Goal: Task Accomplishment & Management: Manage account settings

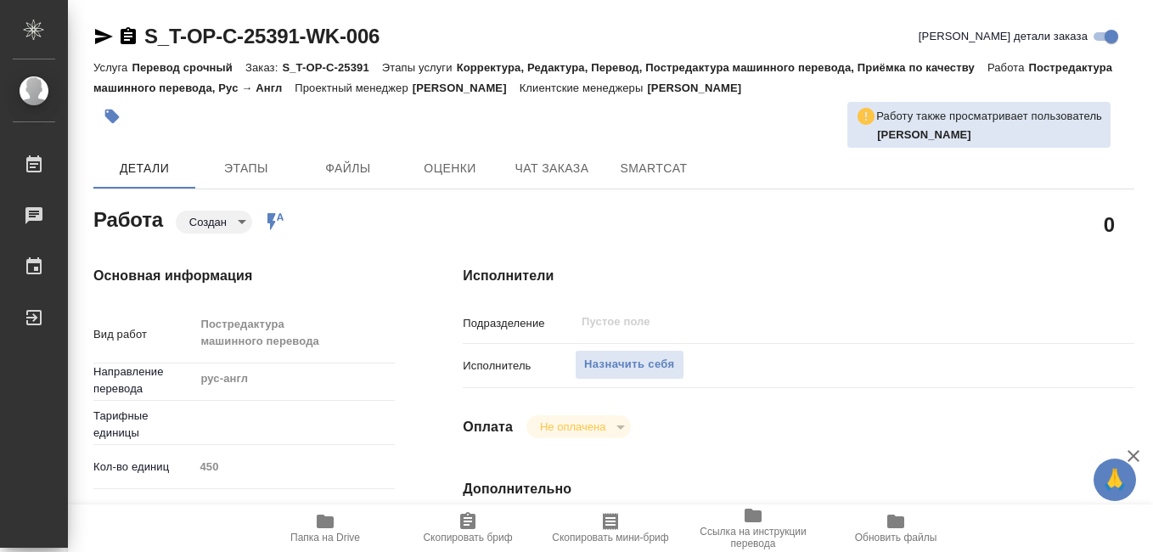
type textarea "x"
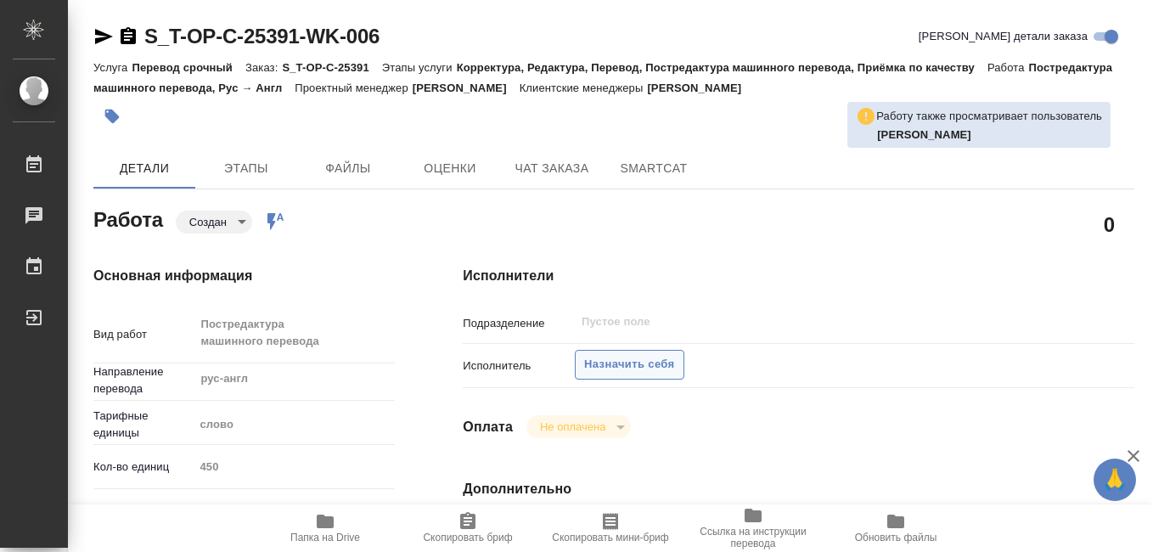
click at [615, 365] on span "Назначить себя" at bounding box center [629, 365] width 90 height 20
type textarea "x"
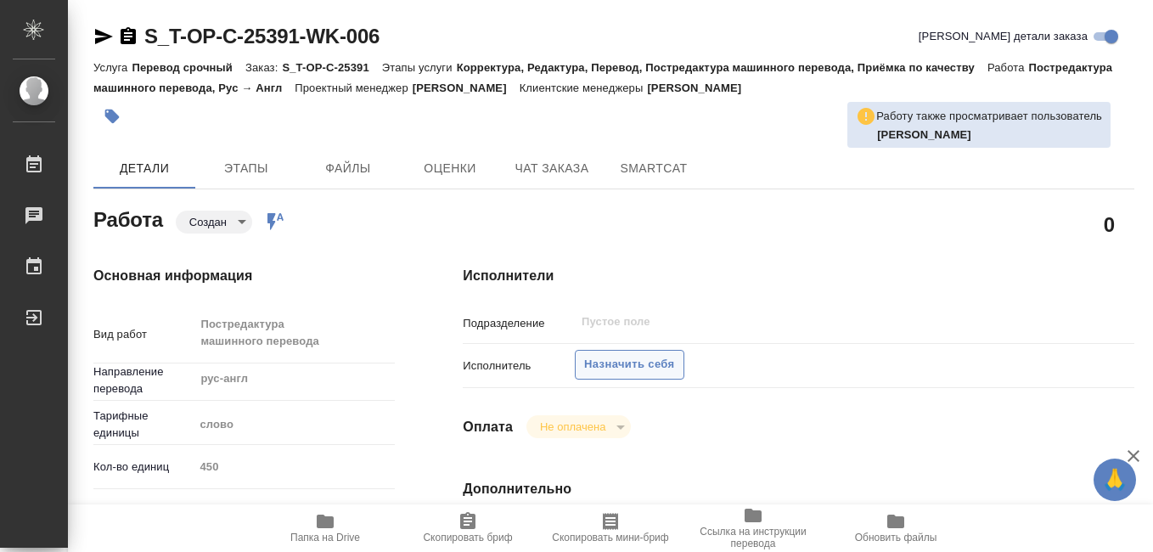
type textarea "x"
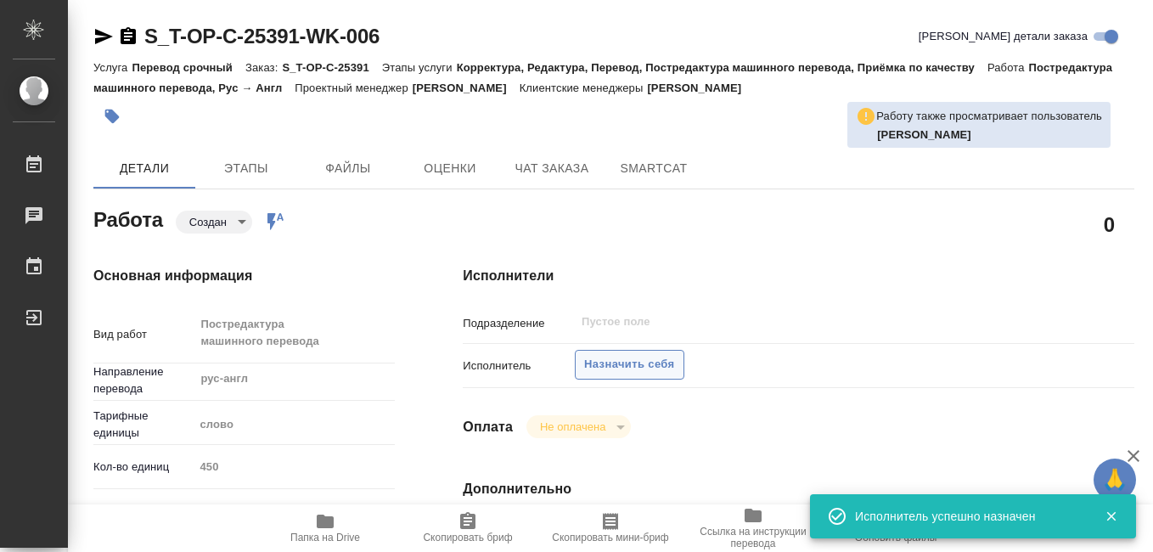
type textarea "x"
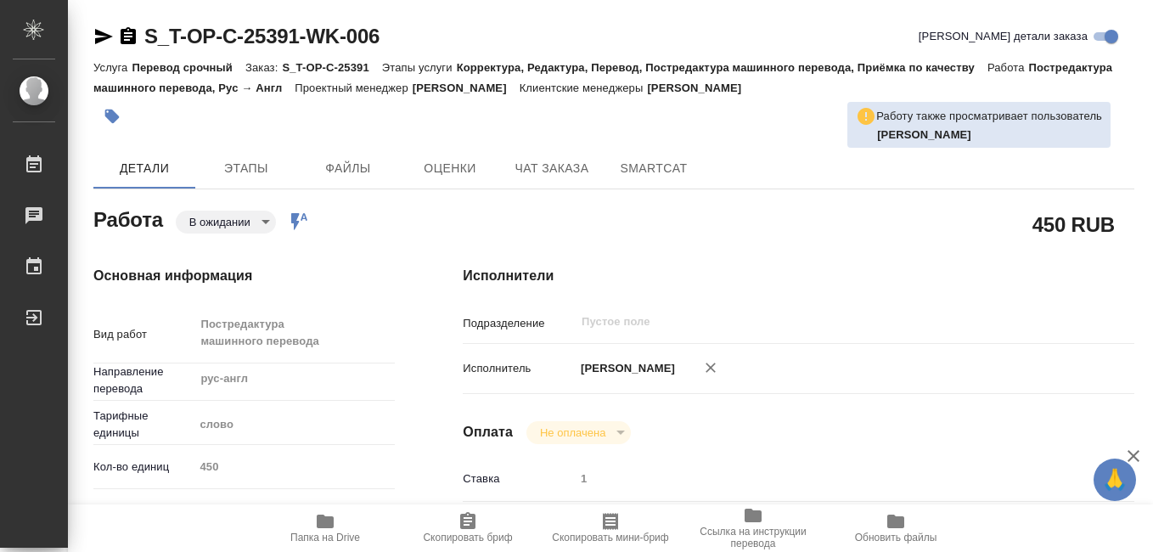
type textarea "x"
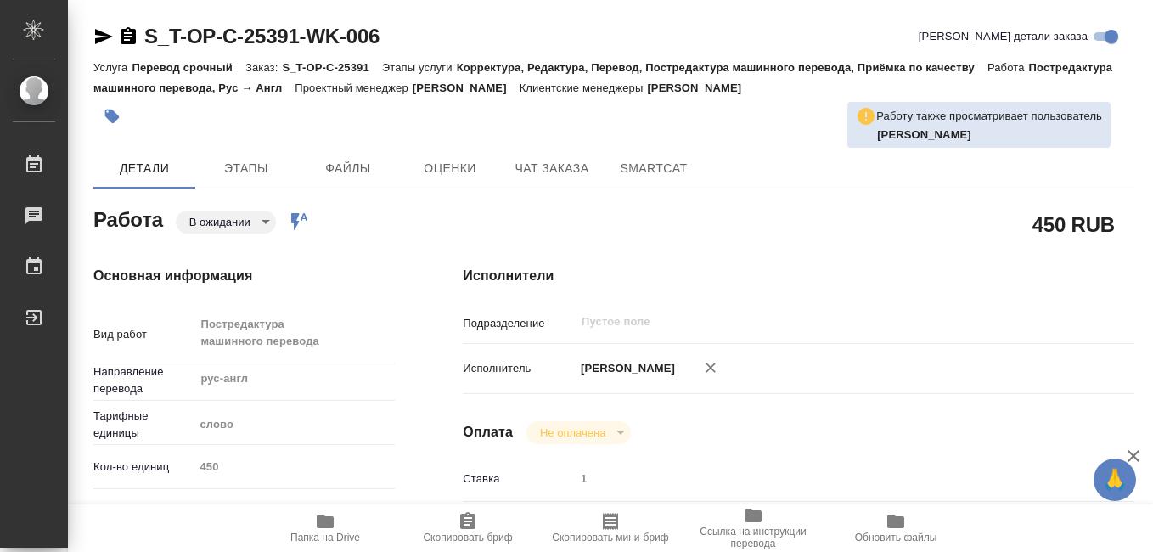
type textarea "x"
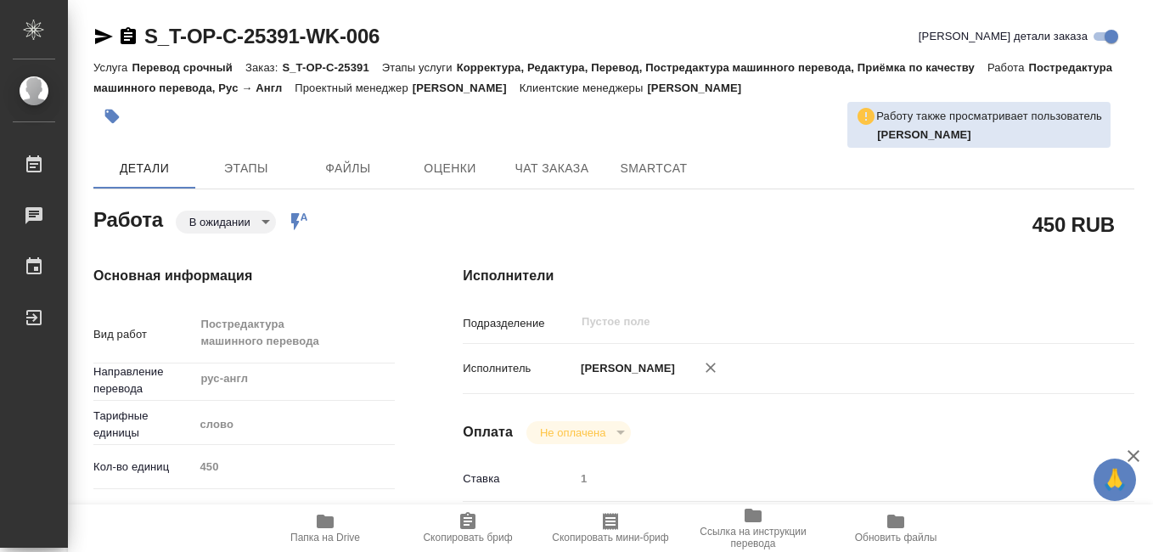
click at [323, 522] on icon "button" at bounding box center [325, 521] width 17 height 14
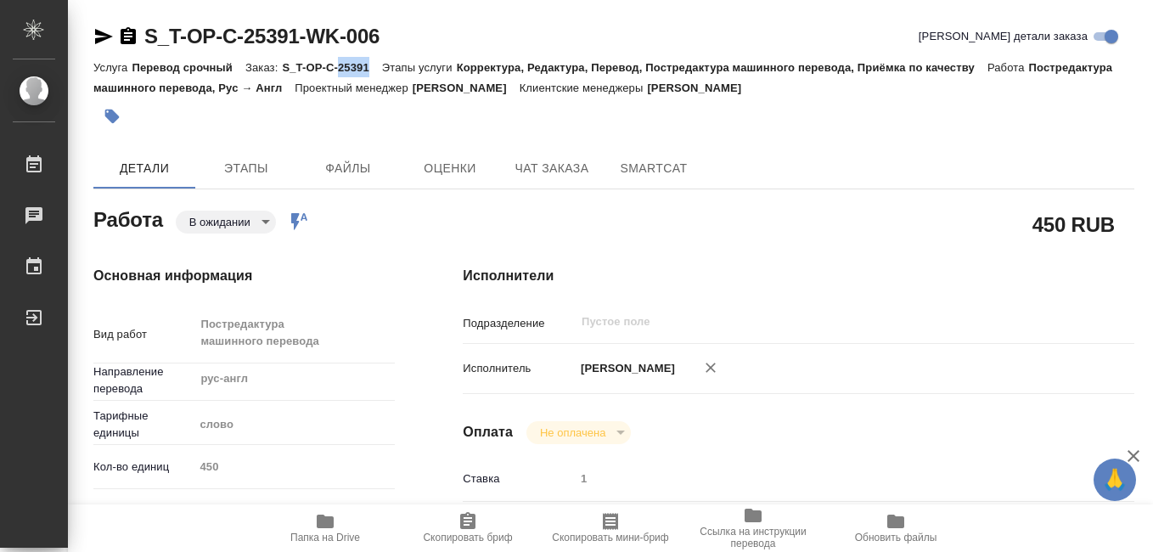
drag, startPoint x: 339, startPoint y: 71, endPoint x: 367, endPoint y: 75, distance: 29.1
click at [367, 75] on div "Услуга Перевод срочный Заказ: S_T-OP-C-25391 Этапы услуги Корректура, Редактура…" at bounding box center [613, 77] width 1040 height 41
drag, startPoint x: 367, startPoint y: 75, endPoint x: 357, endPoint y: 74, distance: 10.2
copy p "25391"
type textarea "x"
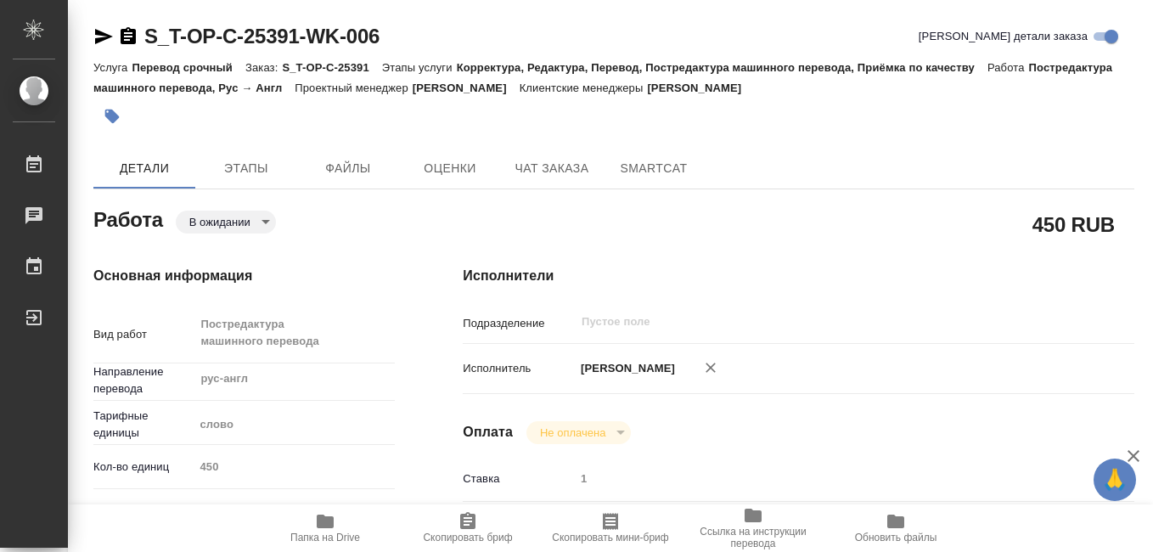
type textarea "x"
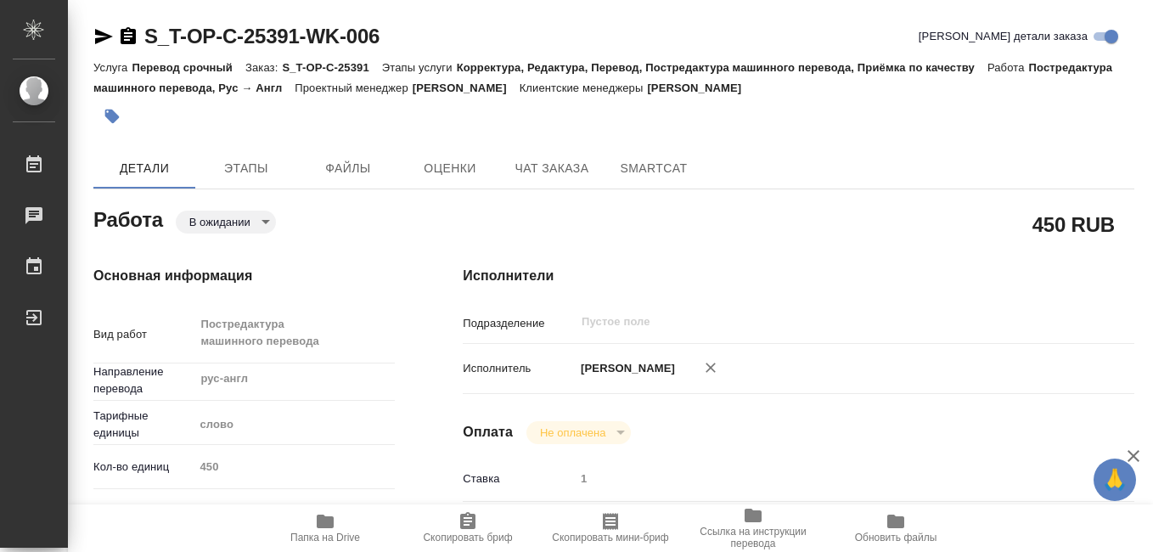
type textarea "x"
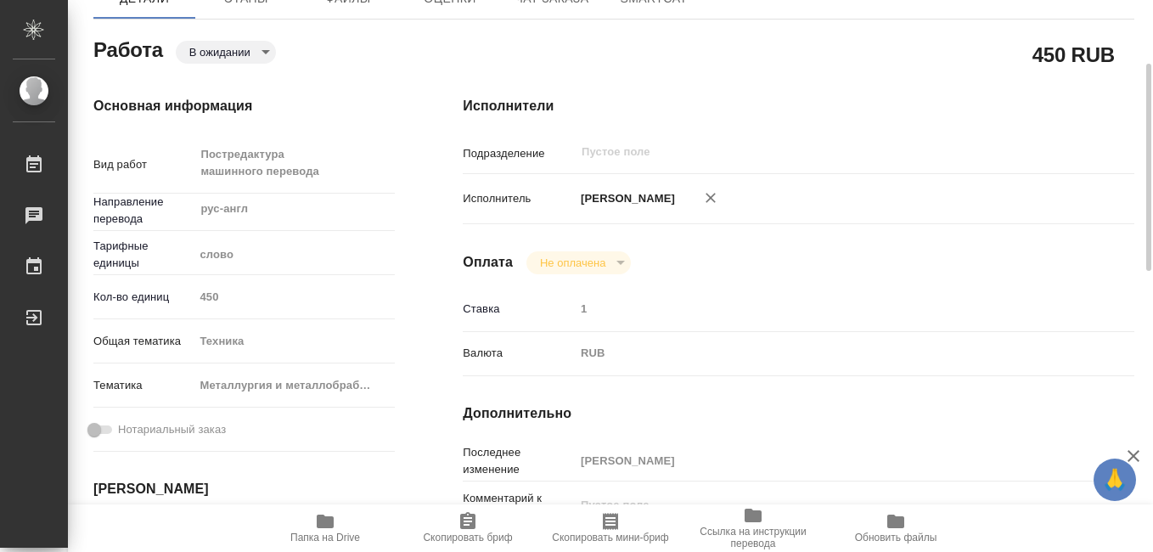
type textarea "x"
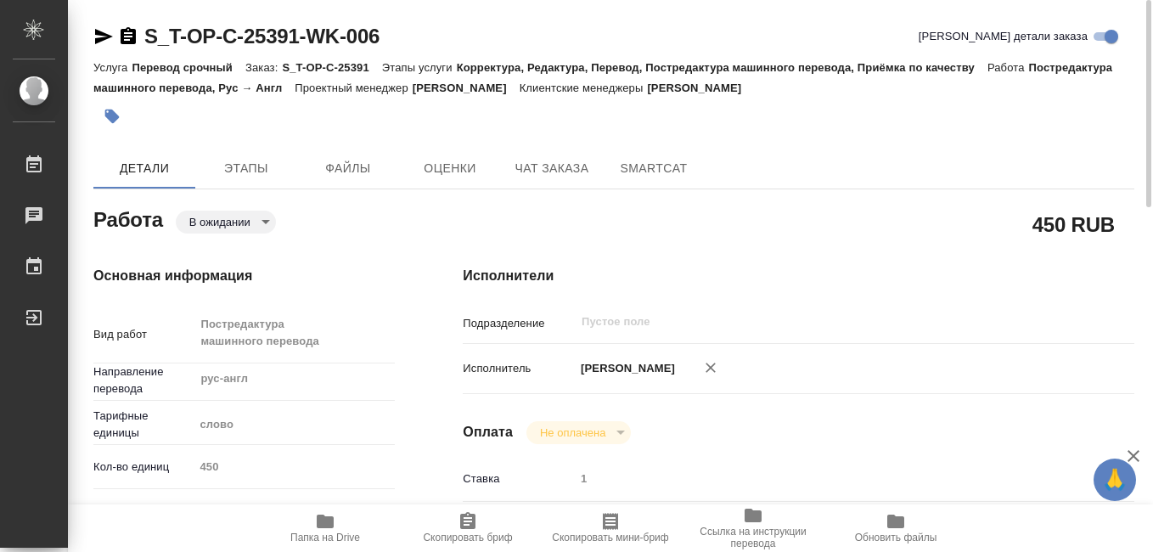
click at [603, 526] on icon "button" at bounding box center [610, 521] width 15 height 17
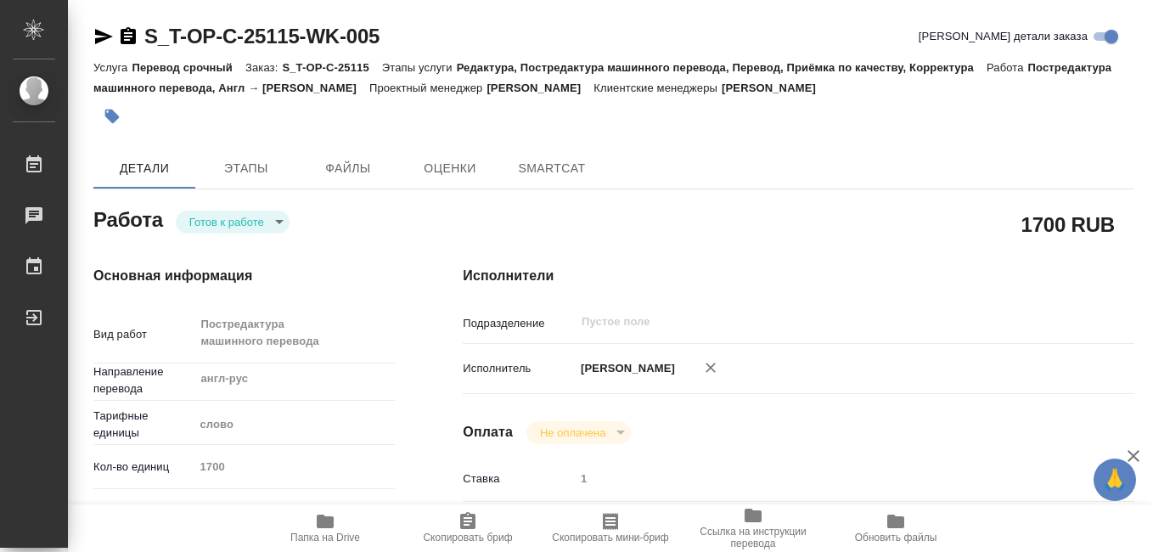
type textarea "x"
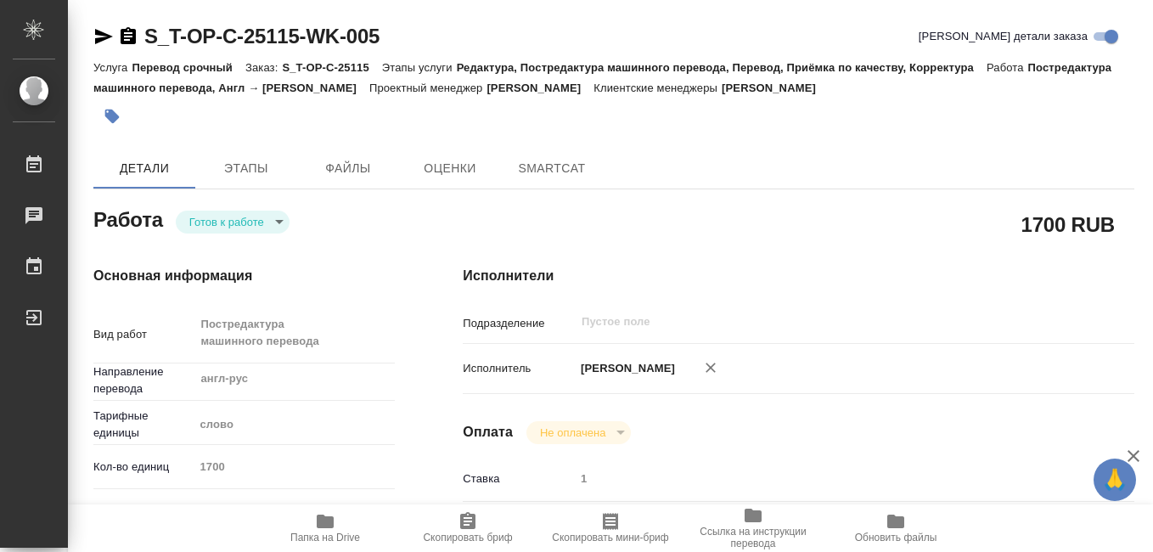
type textarea "x"
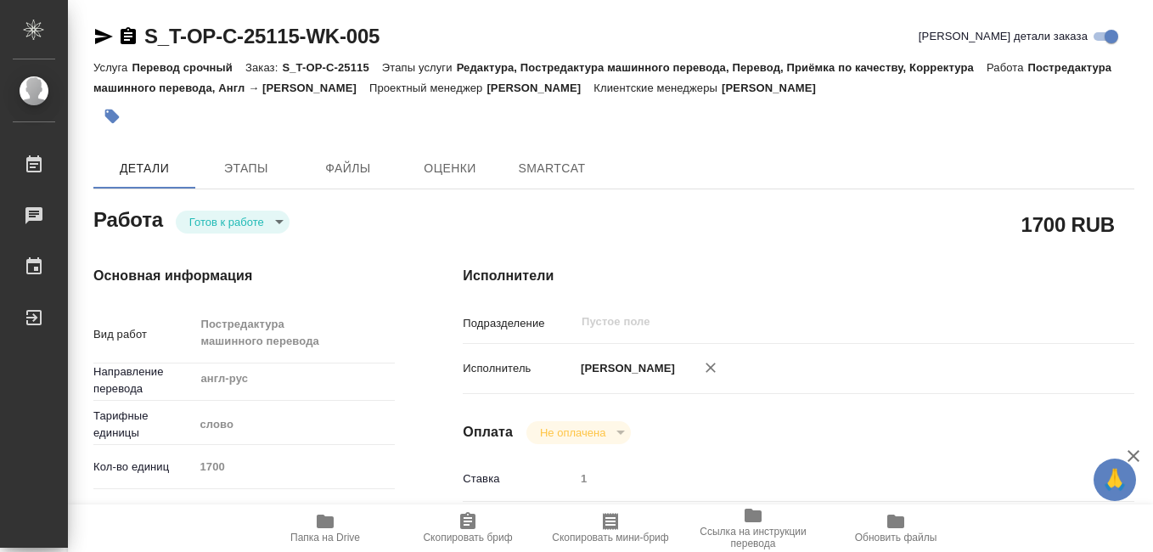
type textarea "x"
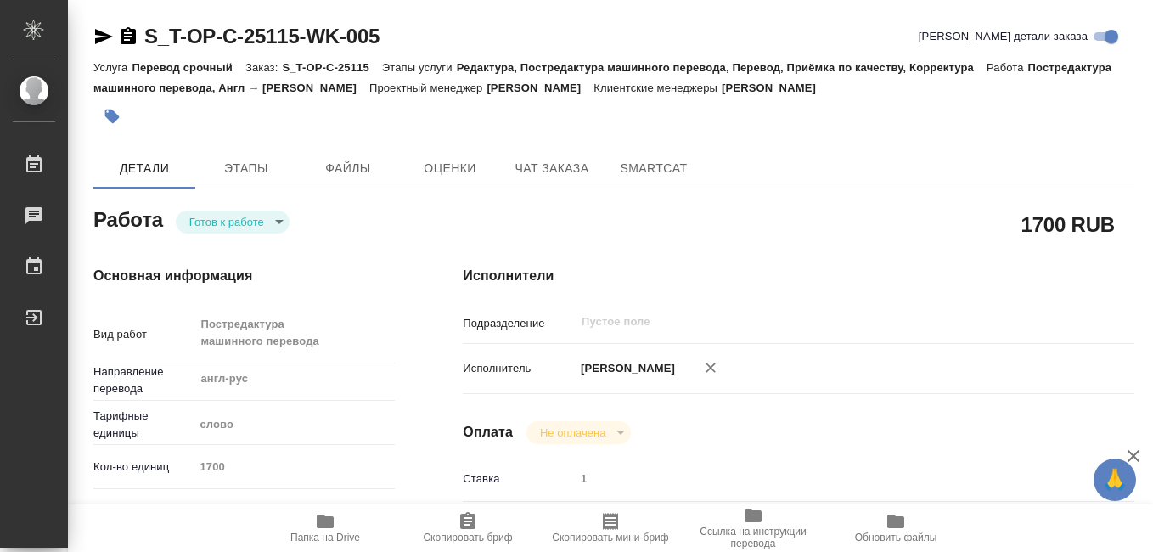
type textarea "x"
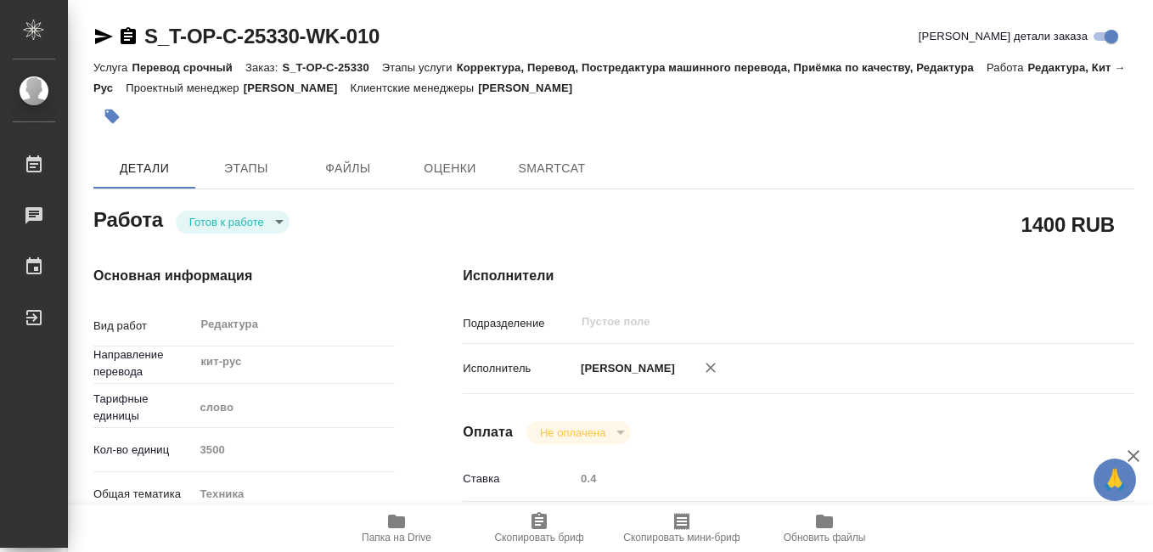
type textarea "x"
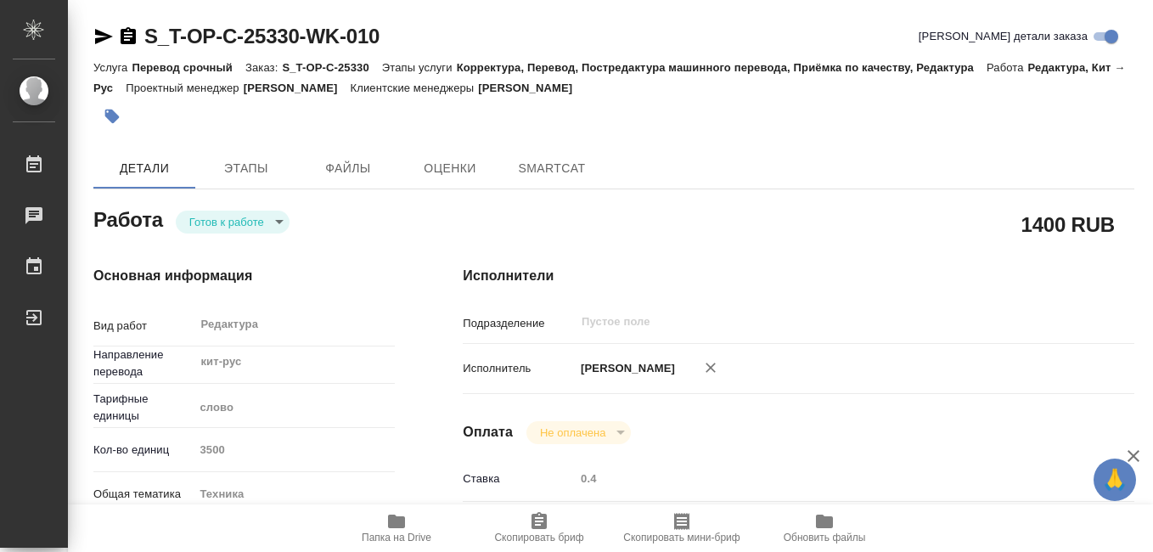
type textarea "x"
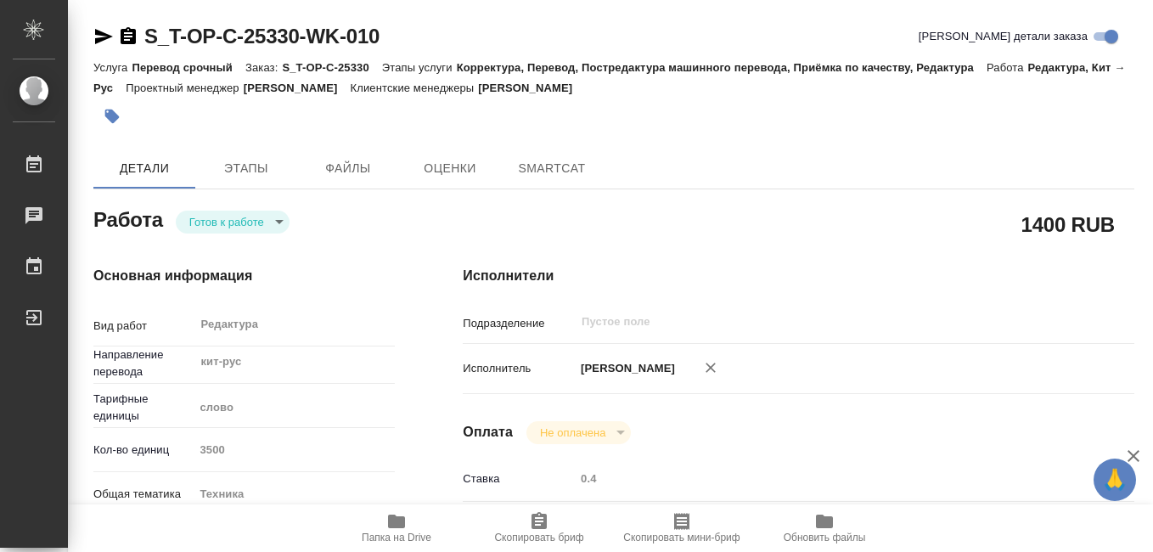
type textarea "x"
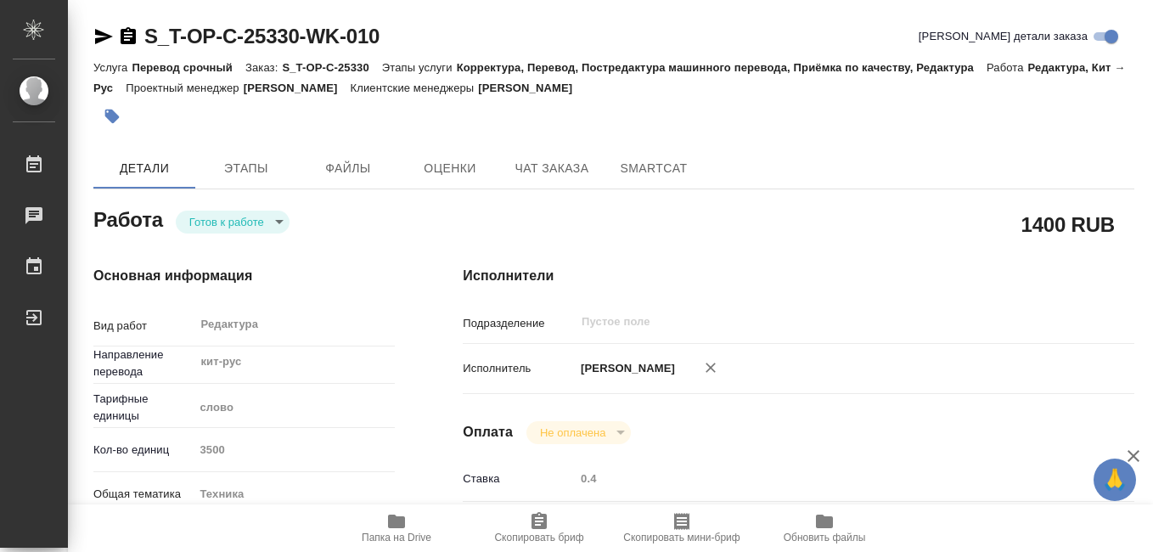
type textarea "x"
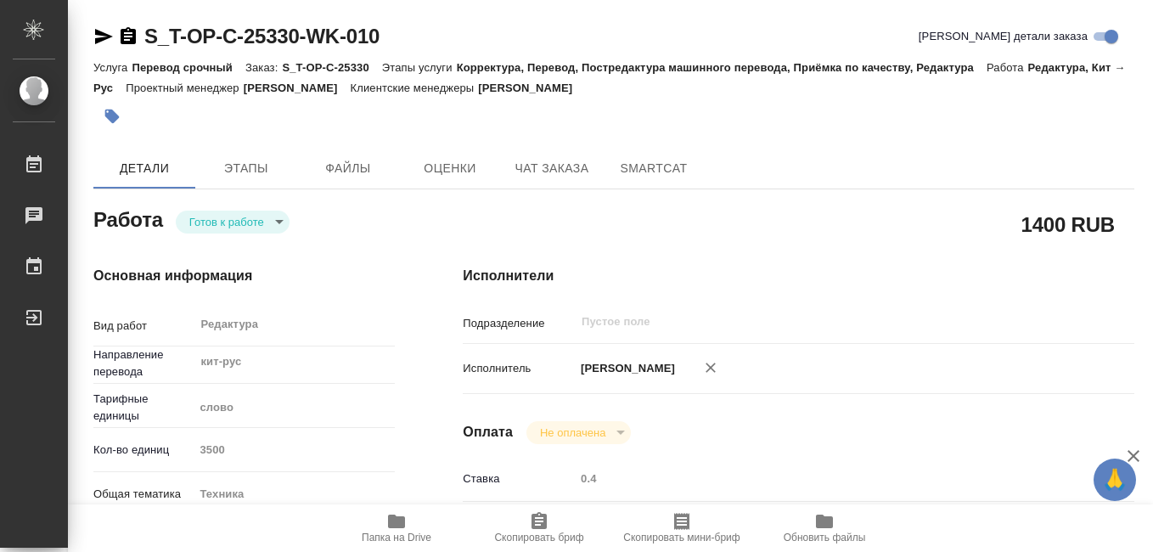
type textarea "x"
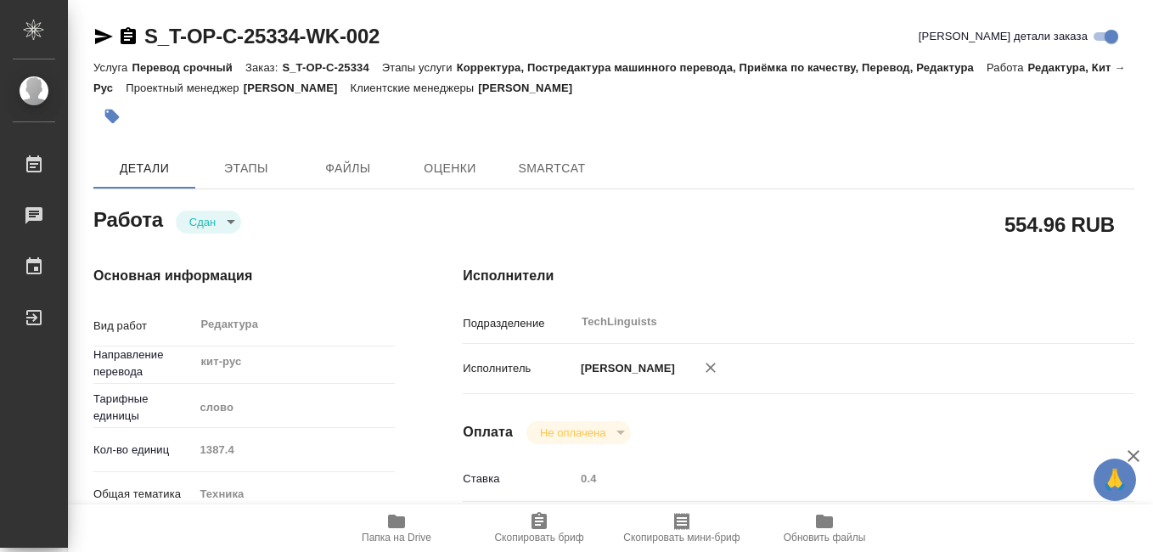
type textarea "x"
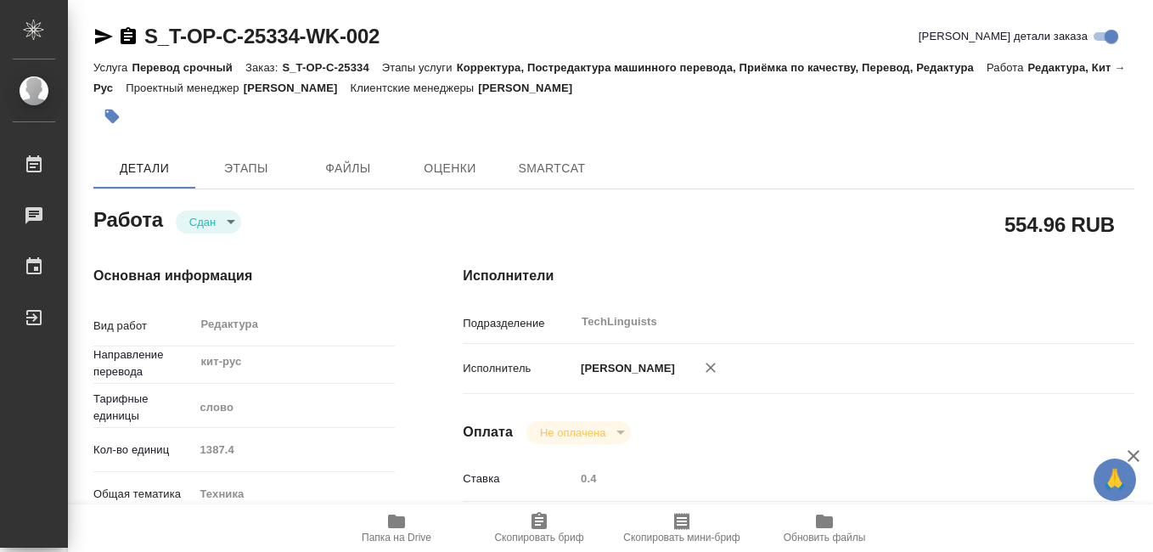
type textarea "x"
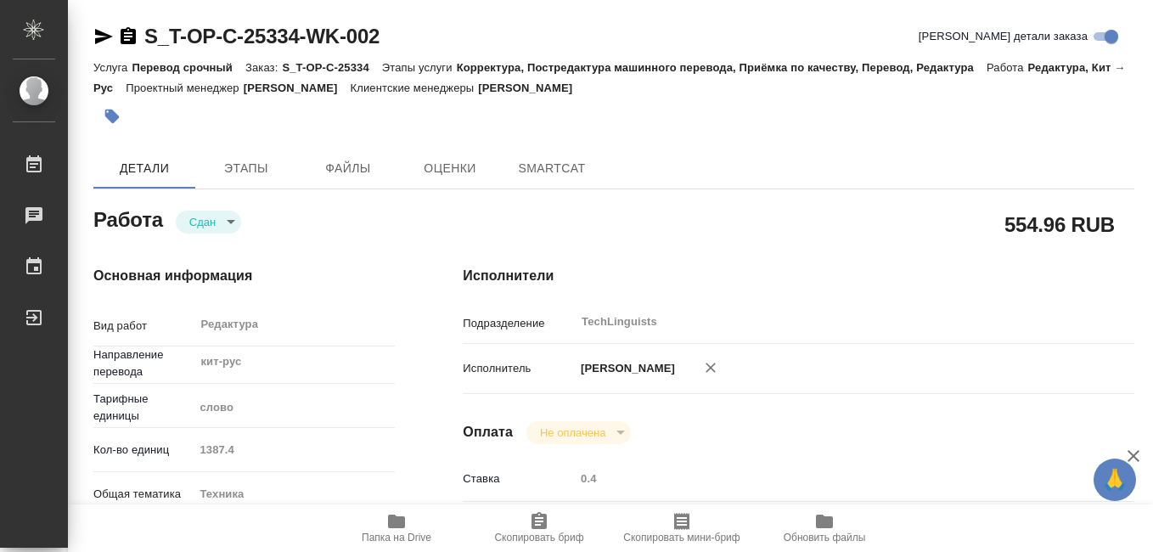
type textarea "x"
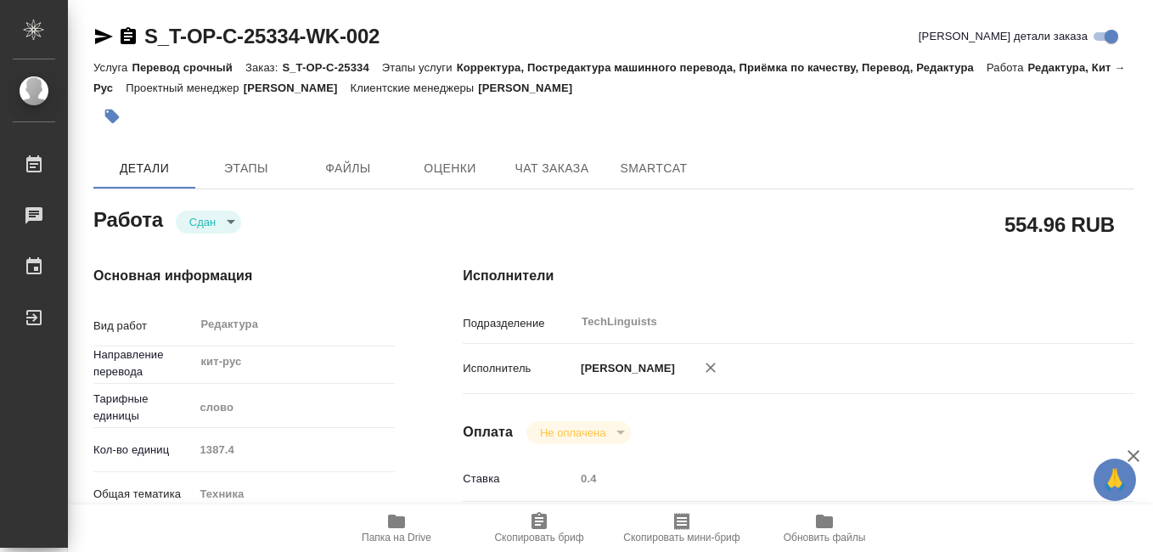
type textarea "x"
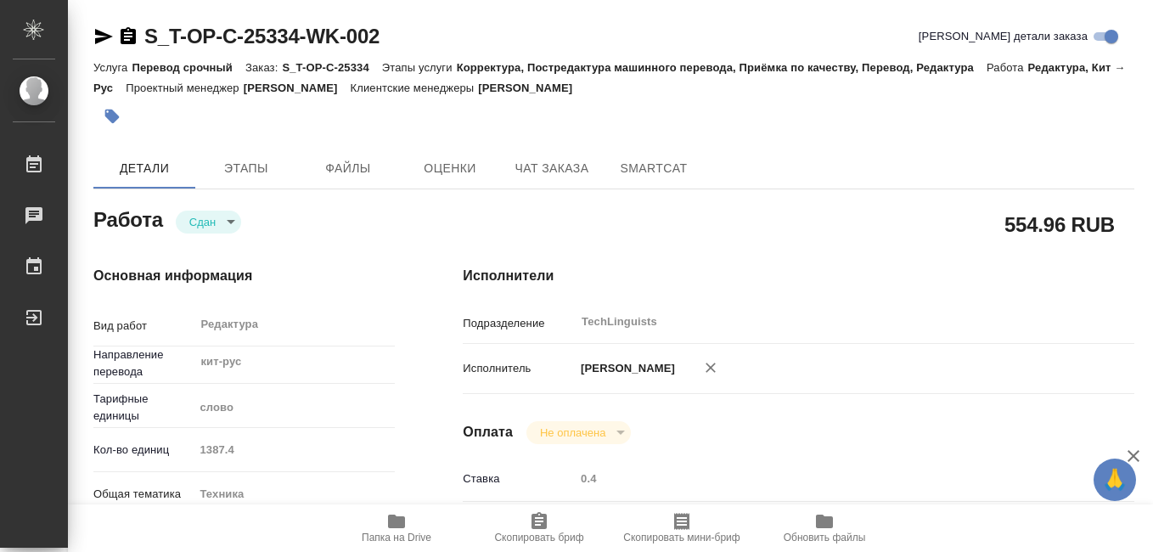
type textarea "x"
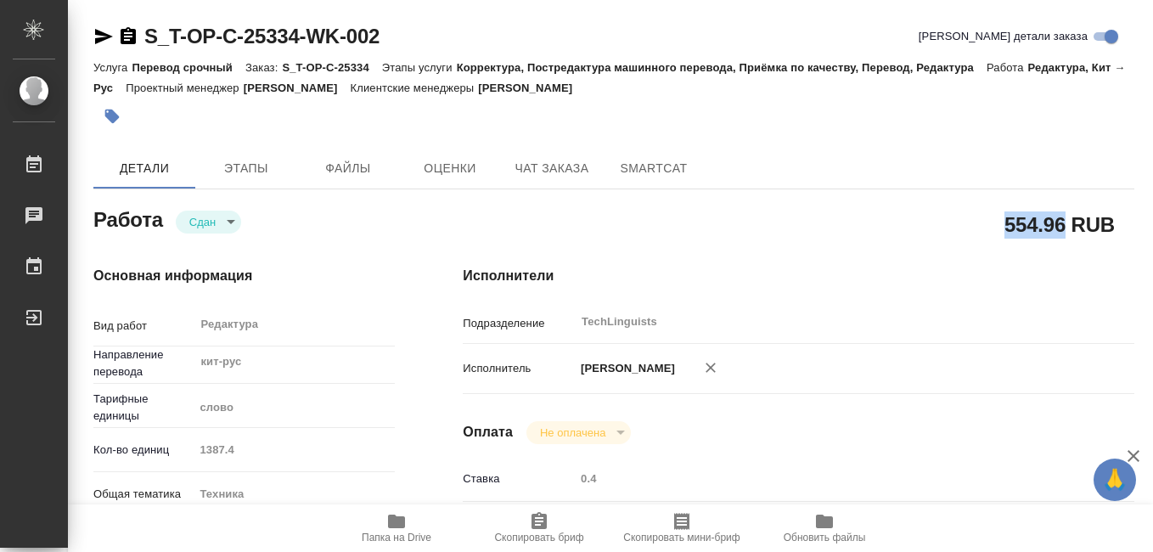
drag, startPoint x: 1006, startPoint y: 221, endPoint x: 1060, endPoint y: 231, distance: 55.3
click at [1060, 231] on h2 "554.96 RUB" at bounding box center [1059, 224] width 110 height 29
drag, startPoint x: 1060, startPoint y: 231, endPoint x: 1050, endPoint y: 228, distance: 10.5
copy h2 "554.96"
type textarea "x"
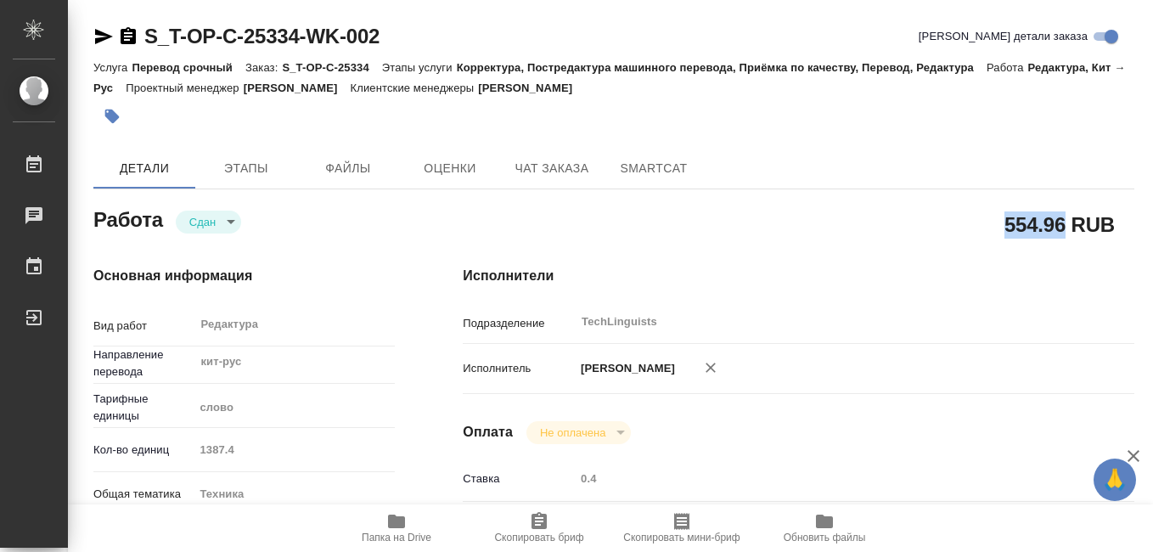
type textarea "x"
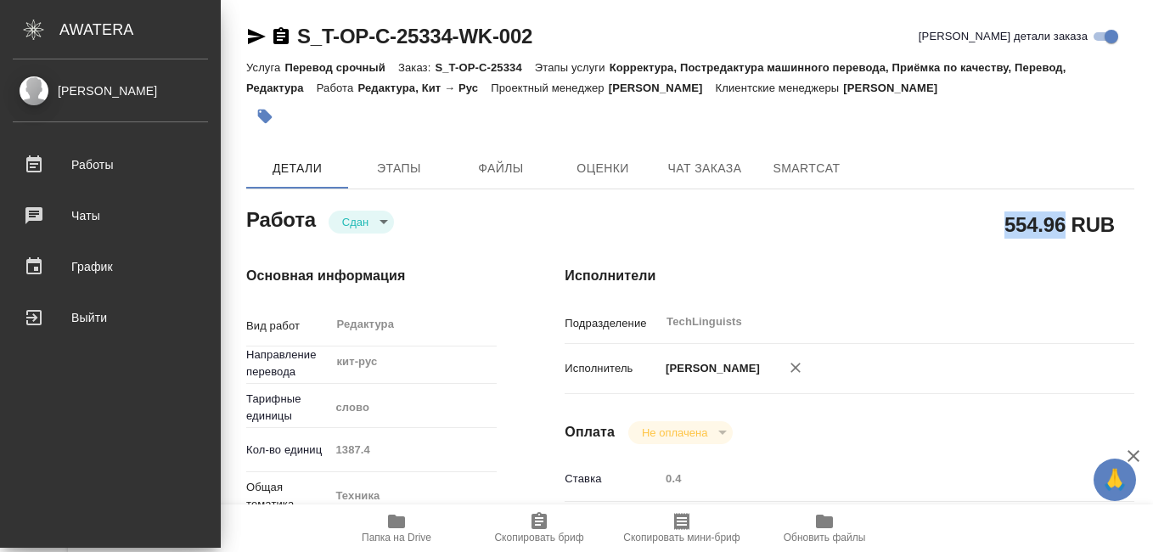
type textarea "x"
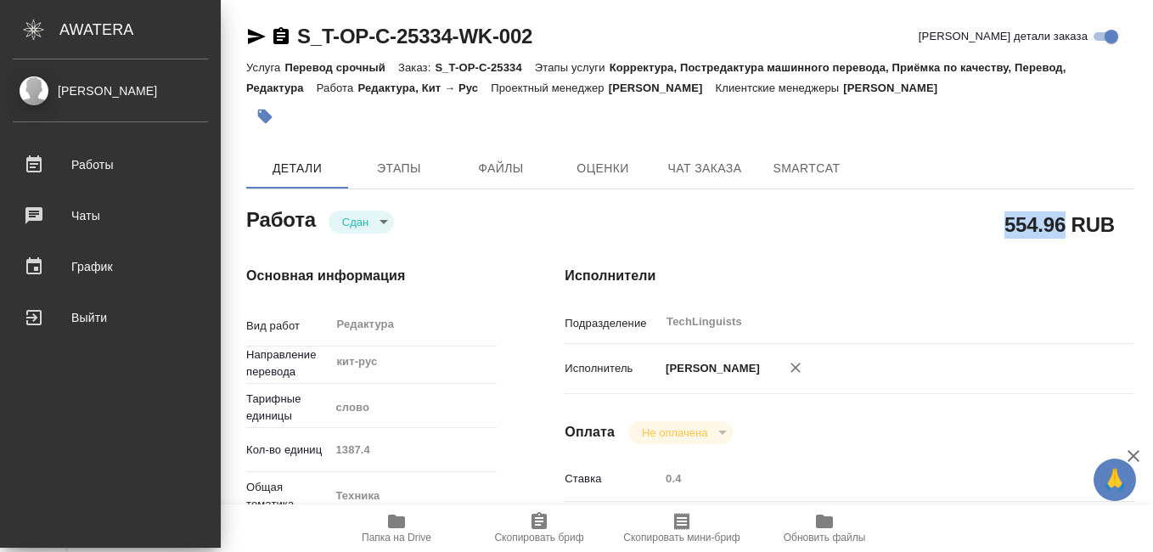
type textarea "x"
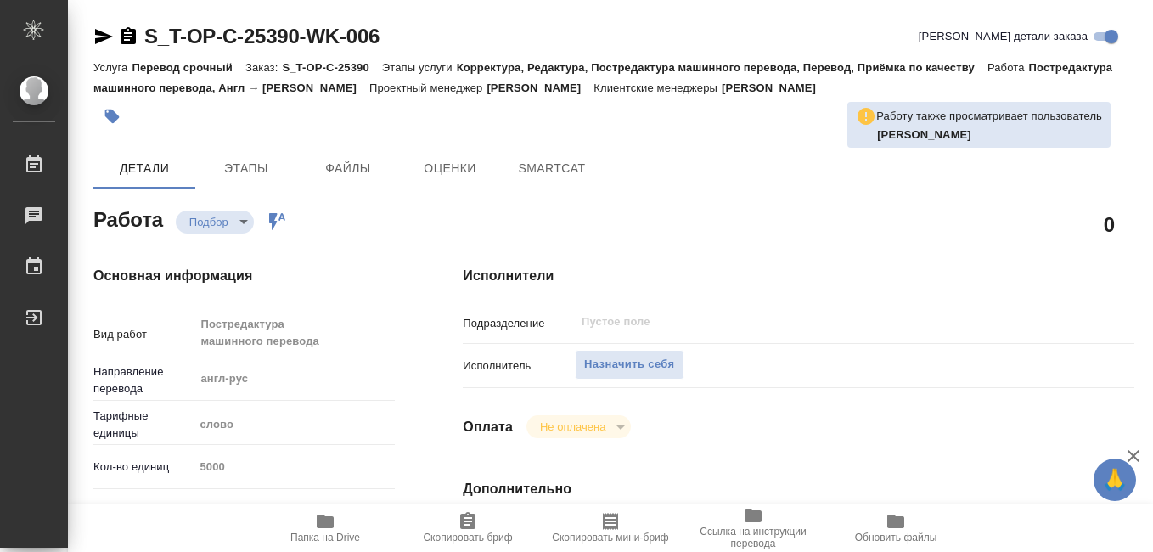
type textarea "x"
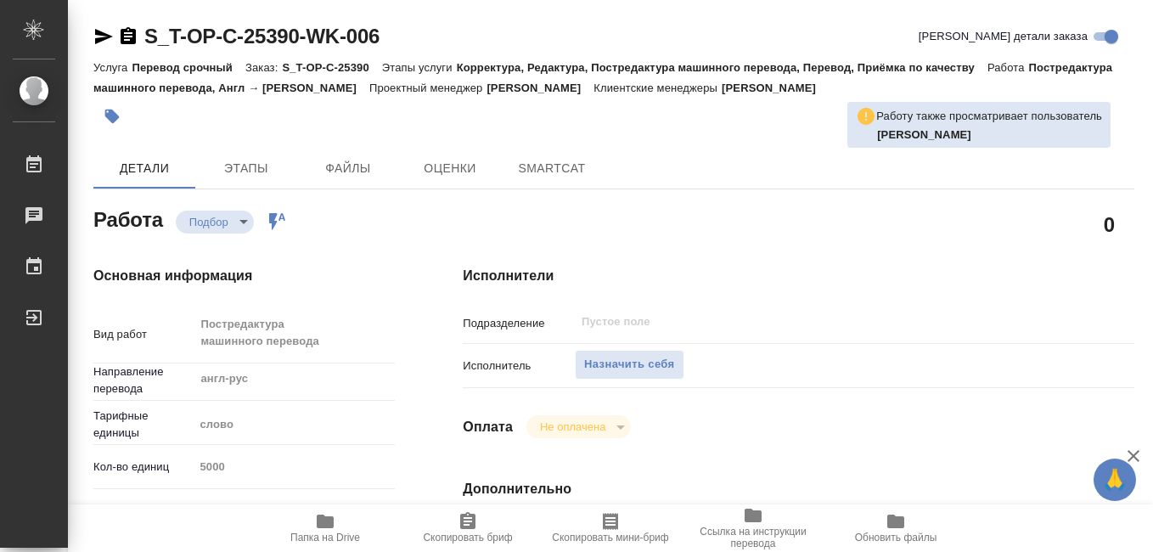
type textarea "x"
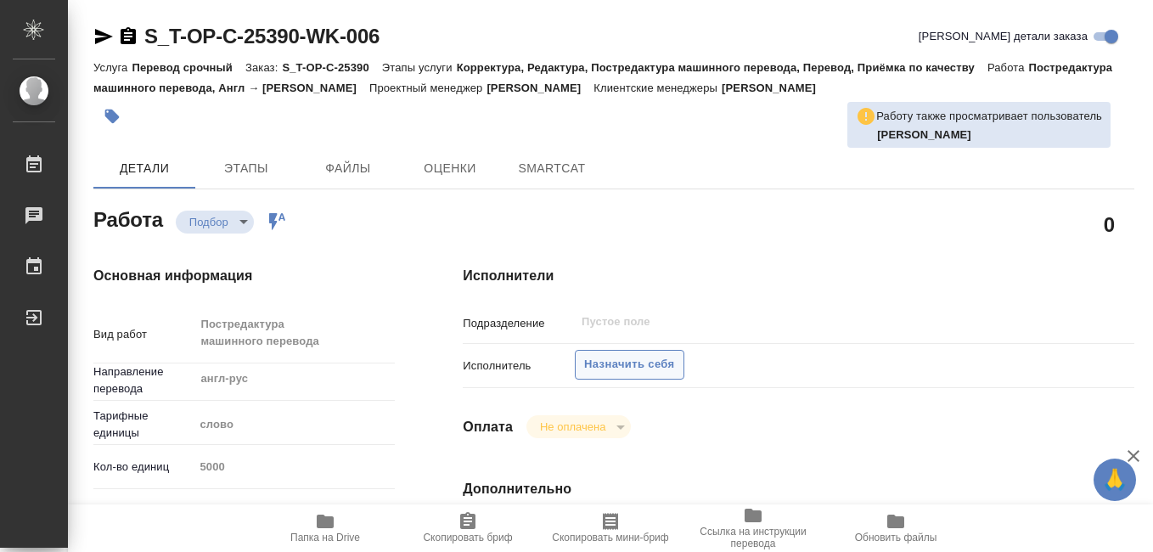
type textarea "x"
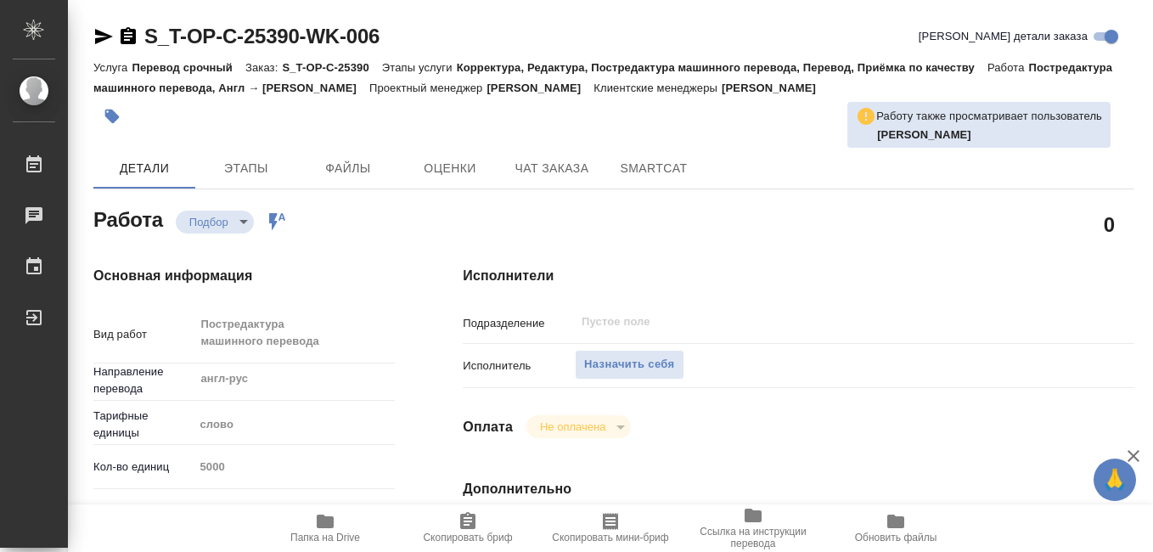
type textarea "x"
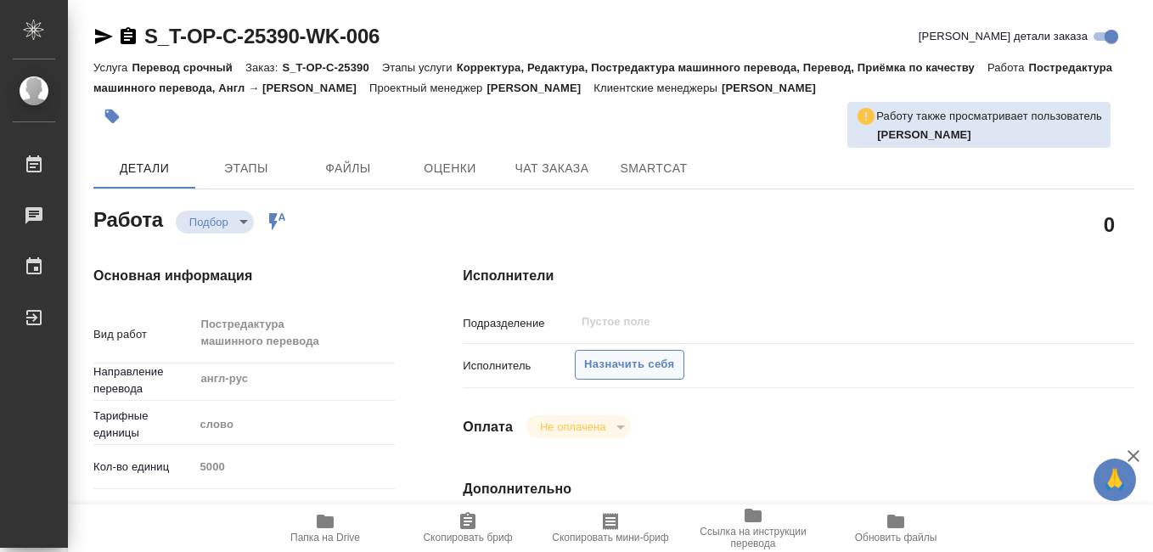
type textarea "x"
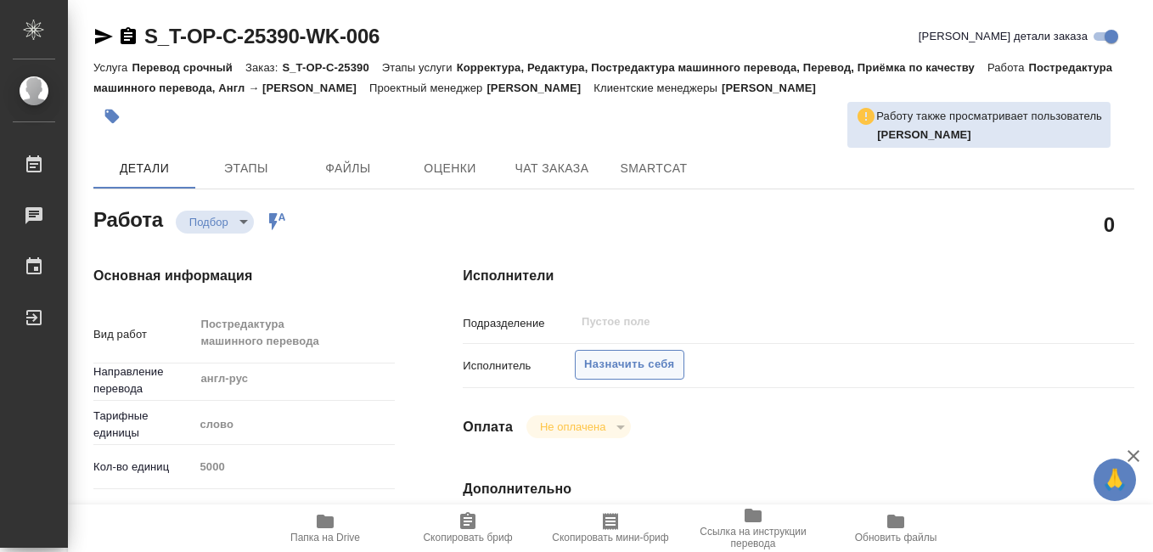
click at [623, 361] on span "Назначить себя" at bounding box center [629, 365] width 90 height 20
type textarea "x"
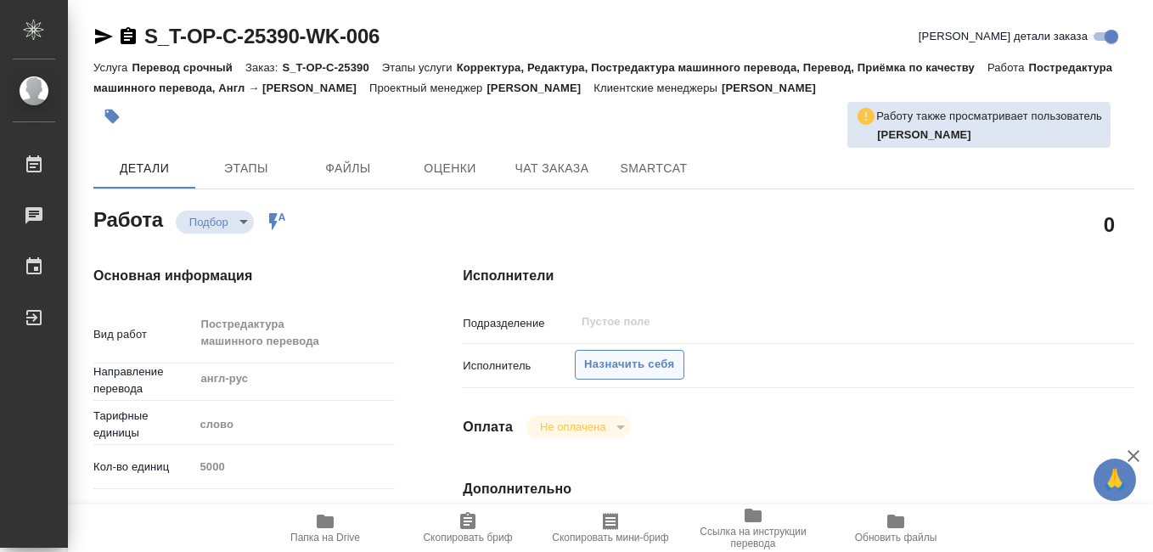
type textarea "x"
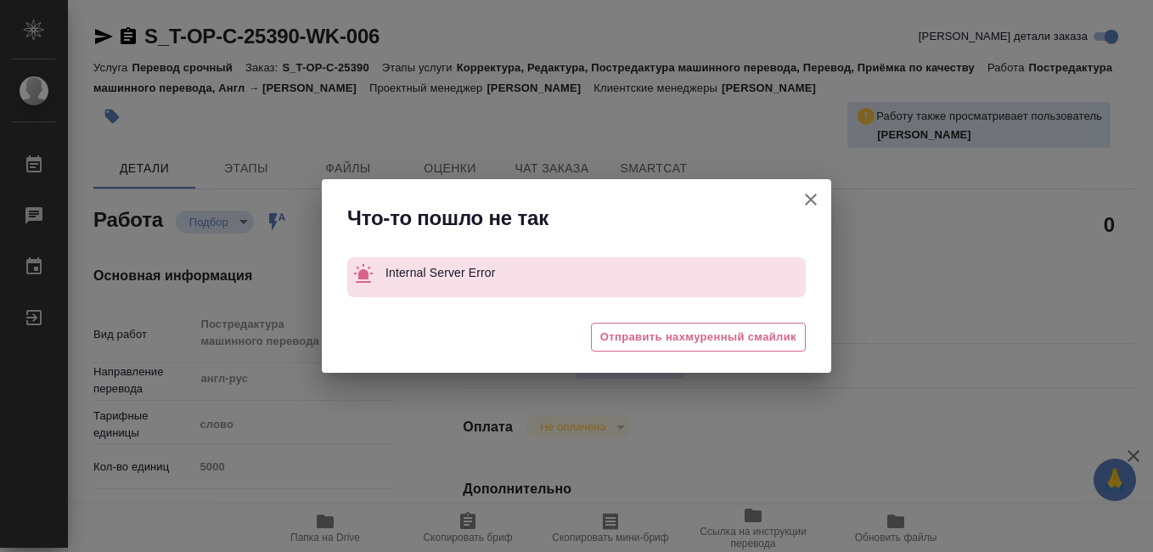
click at [815, 199] on icon "button" at bounding box center [810, 199] width 20 height 20
type textarea "x"
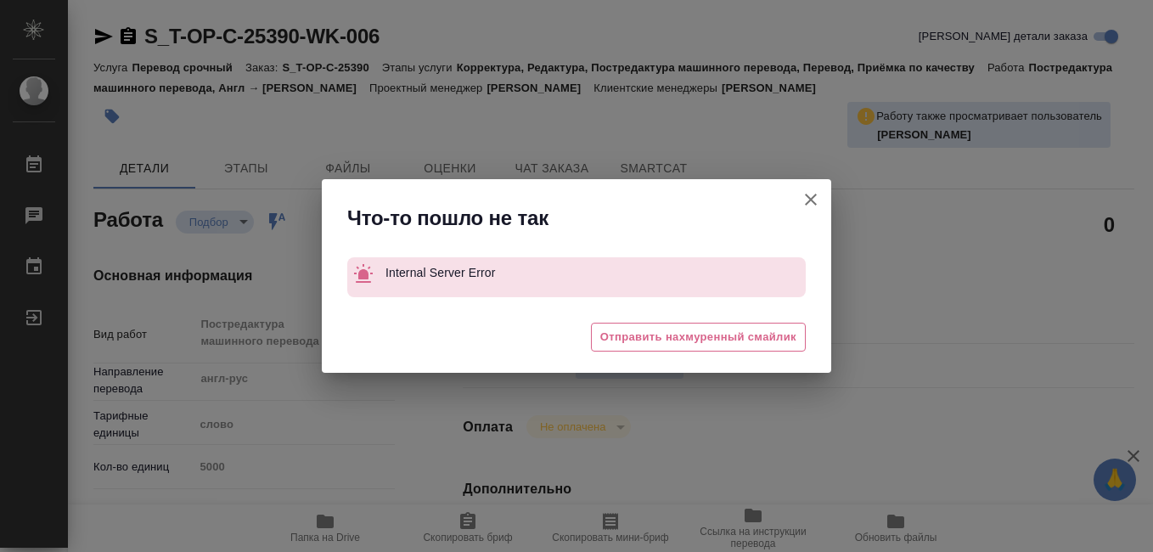
type textarea "x"
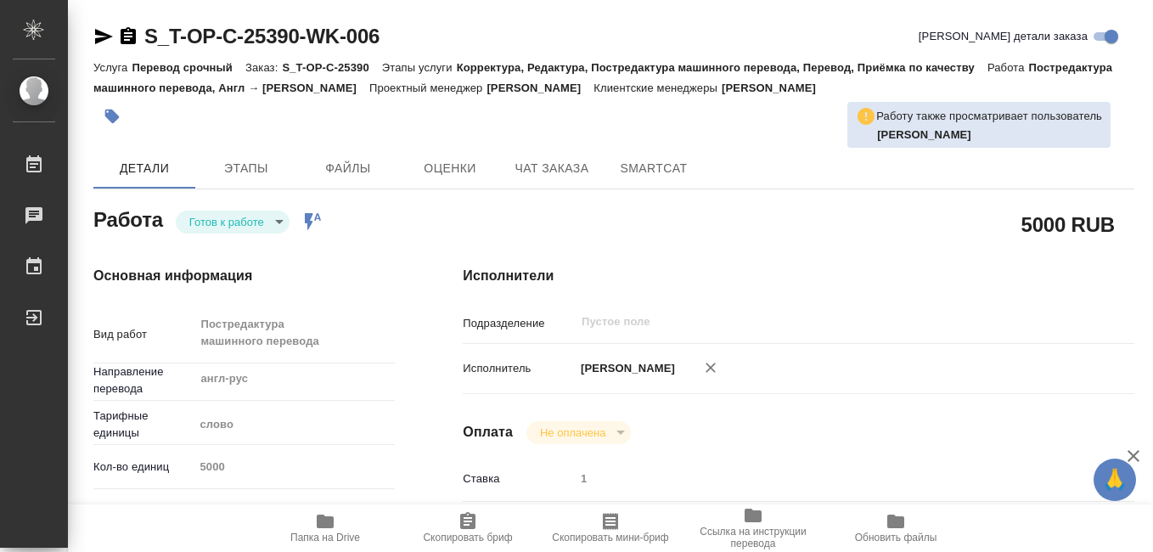
type textarea "x"
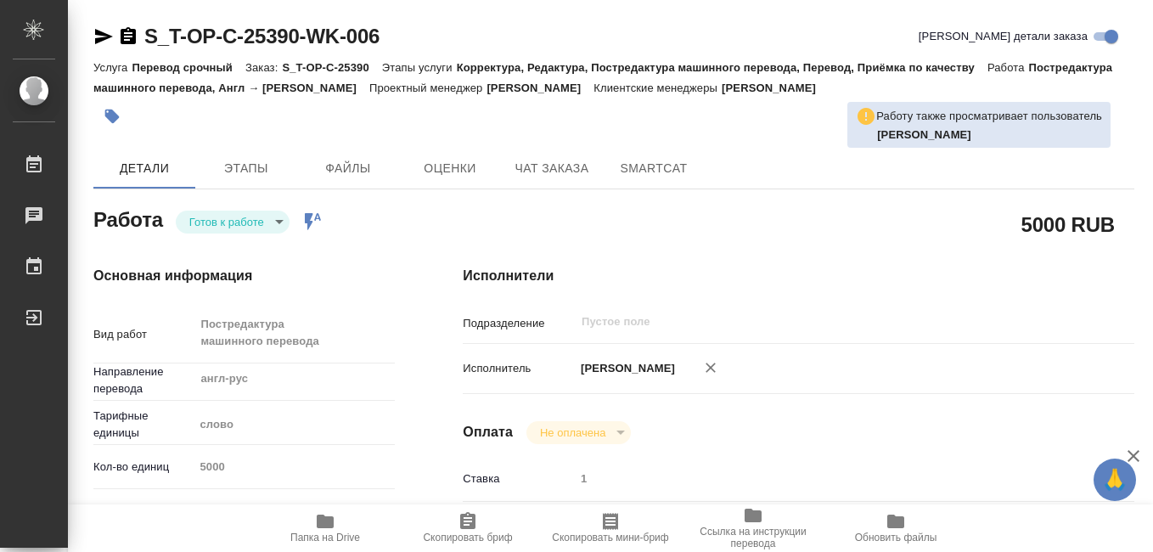
type textarea "x"
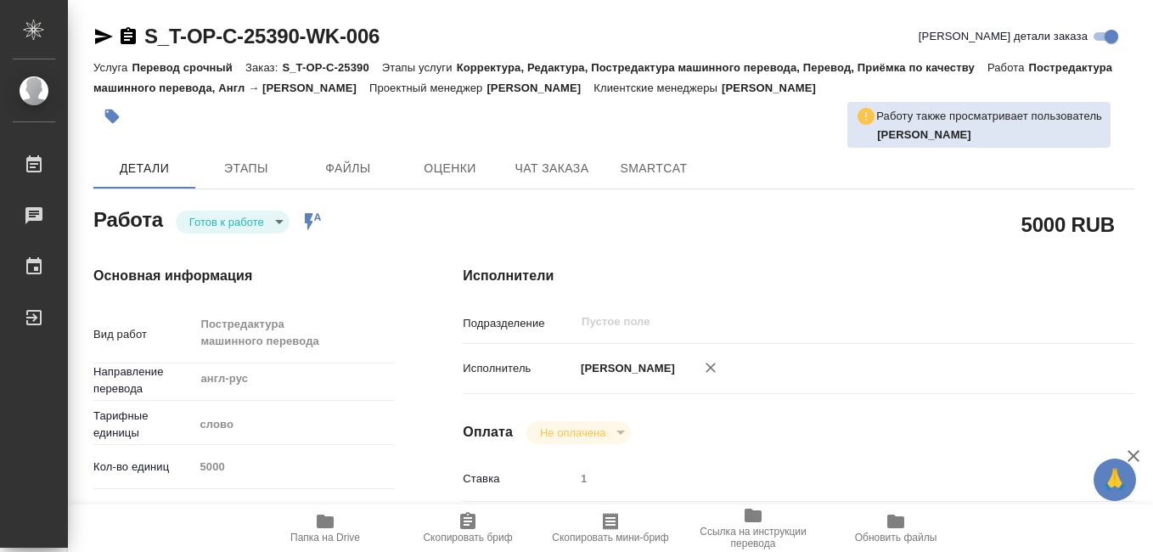
click at [610, 526] on icon "button" at bounding box center [610, 521] width 15 height 17
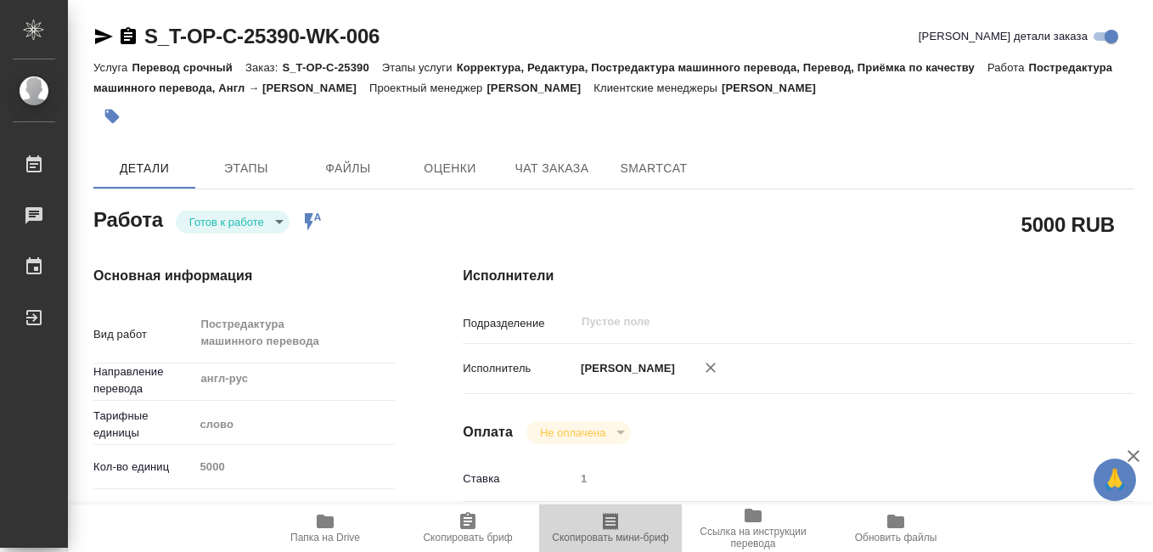
click at [614, 524] on icon "button" at bounding box center [610, 521] width 20 height 20
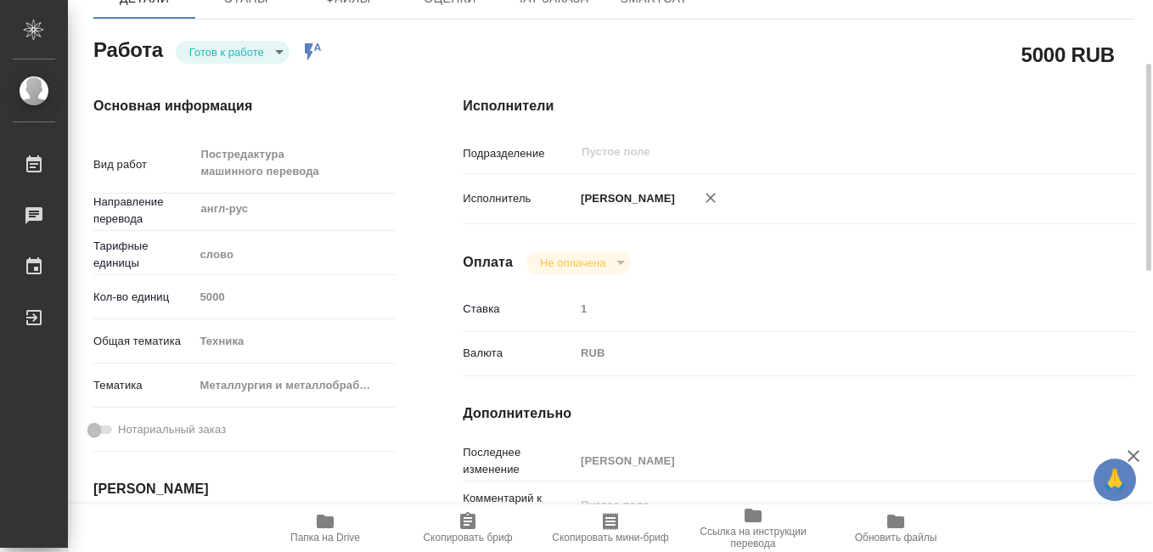
click at [323, 536] on span "Папка на Drive" at bounding box center [325, 537] width 70 height 12
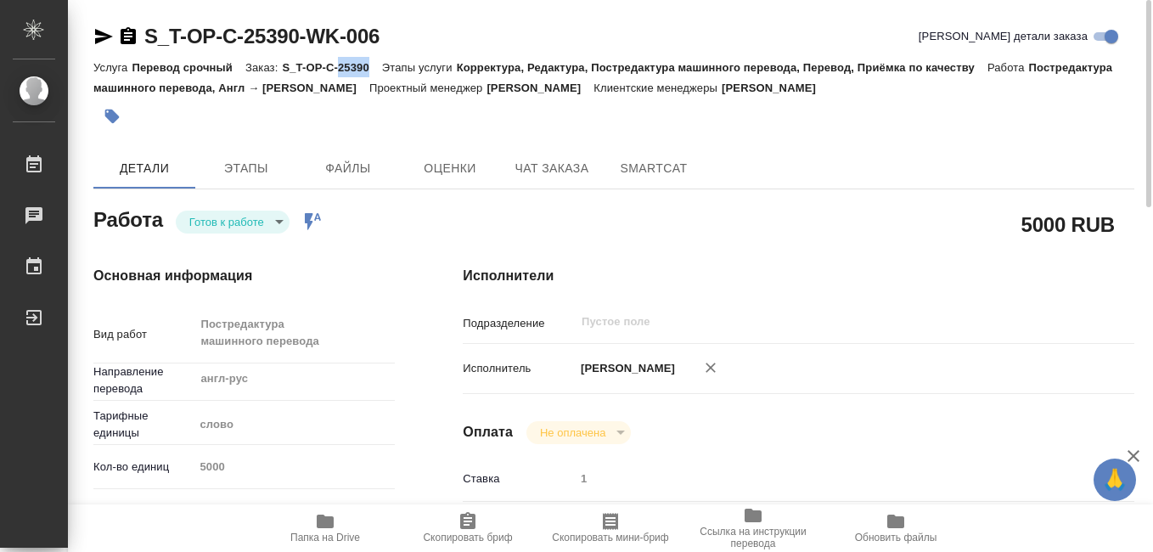
drag, startPoint x: 342, startPoint y: 68, endPoint x: 367, endPoint y: 68, distance: 25.5
click at [367, 68] on p "S_T-OP-C-25390" at bounding box center [331, 67] width 99 height 13
drag, startPoint x: 367, startPoint y: 68, endPoint x: 359, endPoint y: 70, distance: 8.7
